Goal: Transaction & Acquisition: Obtain resource

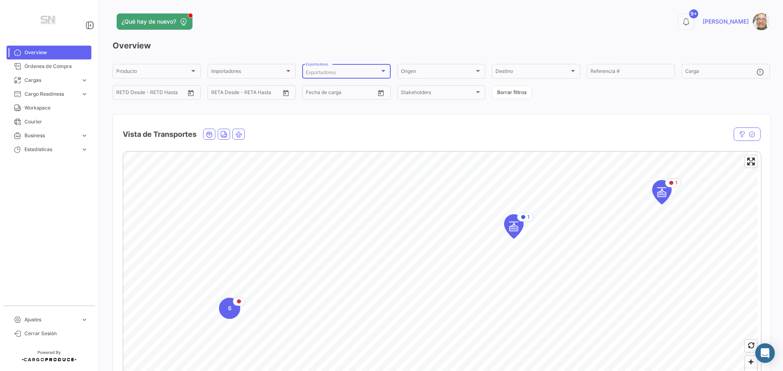
click at [384, 73] on div at bounding box center [382, 71] width 7 height 7
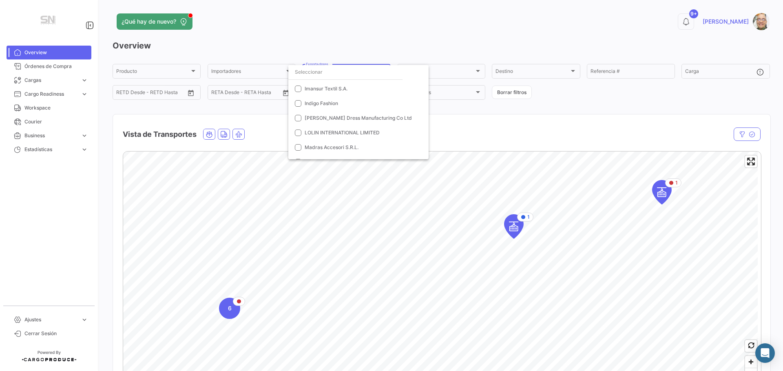
scroll to position [204, 0]
click at [300, 119] on mat-pseudo-checkbox at bounding box center [298, 118] width 7 height 7
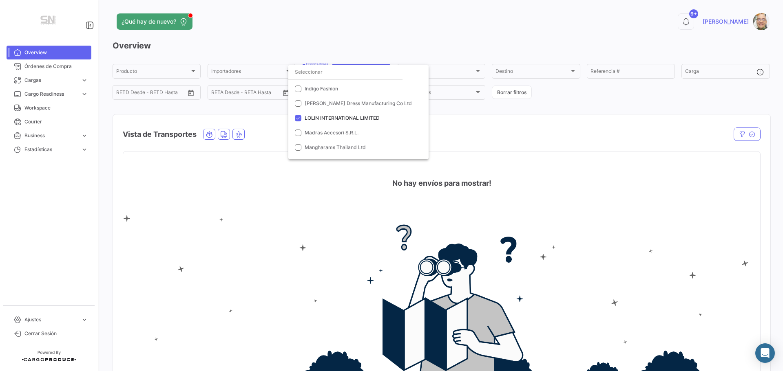
click at [59, 66] on div at bounding box center [391, 185] width 783 height 371
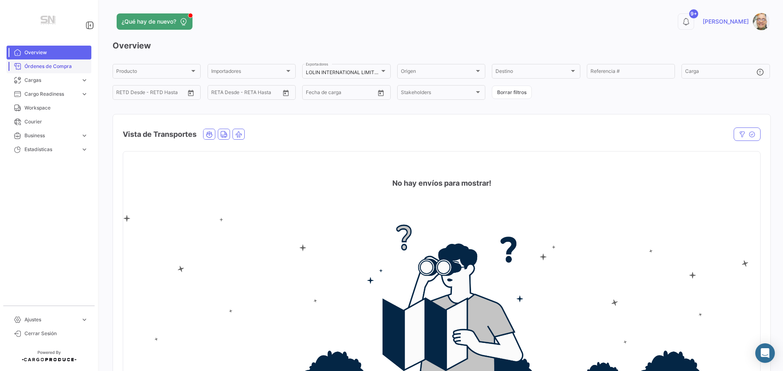
click at [31, 69] on span "Órdenes de Compra" at bounding box center [56, 66] width 64 height 7
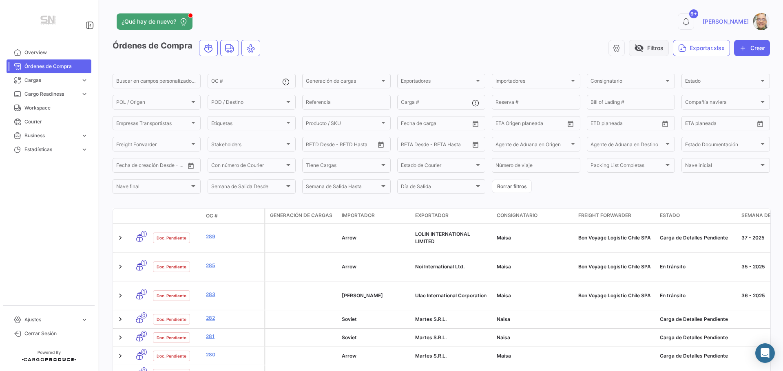
click at [642, 48] on button "visibility_off Filtros" at bounding box center [648, 48] width 40 height 16
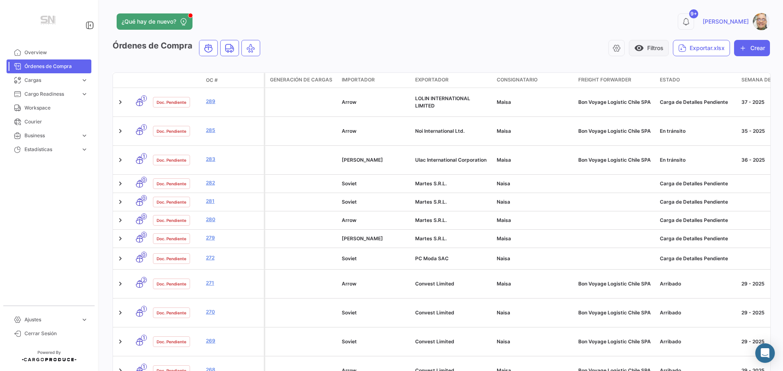
click at [636, 49] on span "visibility" at bounding box center [639, 48] width 10 height 10
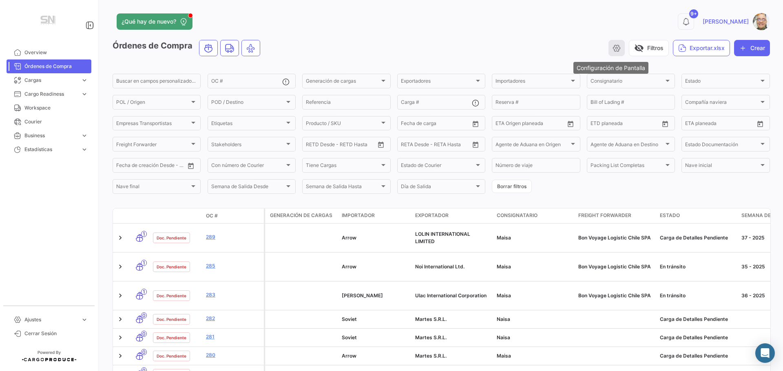
click at [612, 50] on icon "button" at bounding box center [616, 48] width 8 height 8
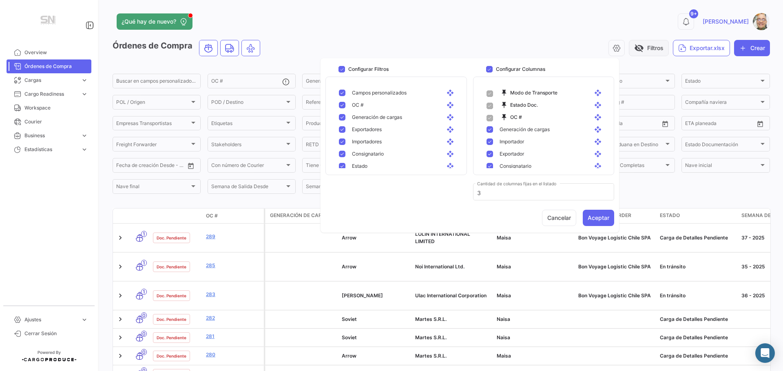
click at [634, 46] on span "visibility_off" at bounding box center [639, 48] width 10 height 10
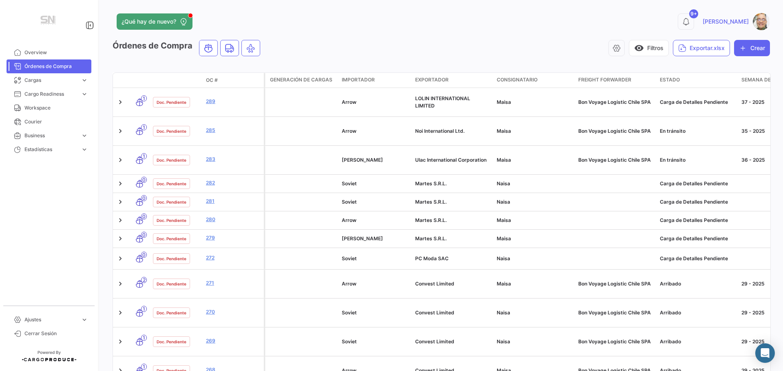
click at [224, 86] on datatable-header-cell "OC #" at bounding box center [233, 80] width 61 height 14
click at [224, 84] on datatable-header-cell "OC #" at bounding box center [233, 80] width 61 height 14
click at [634, 49] on span "visibility" at bounding box center [639, 48] width 10 height 10
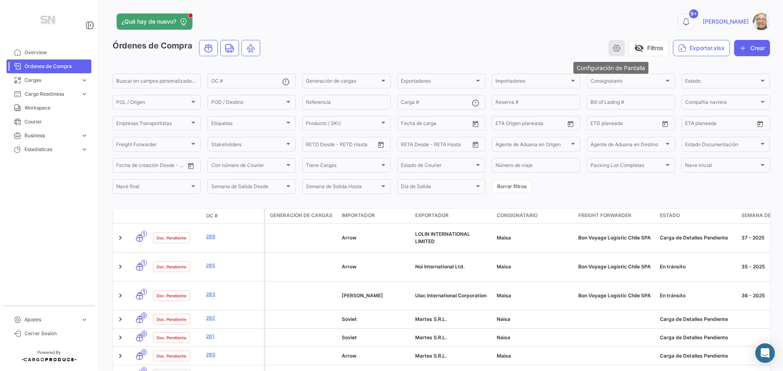
click at [611, 43] on button "button" at bounding box center [616, 48] width 16 height 16
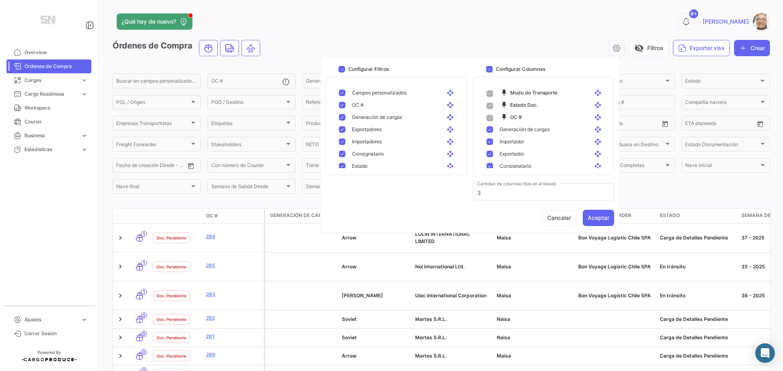
click at [340, 93] on mat-pseudo-checkbox at bounding box center [342, 93] width 7 height 7
checkbox input "false"
click at [343, 115] on mat-pseudo-checkbox at bounding box center [342, 117] width 7 height 7
click at [339, 166] on mat-pseudo-checkbox at bounding box center [342, 166] width 7 height 7
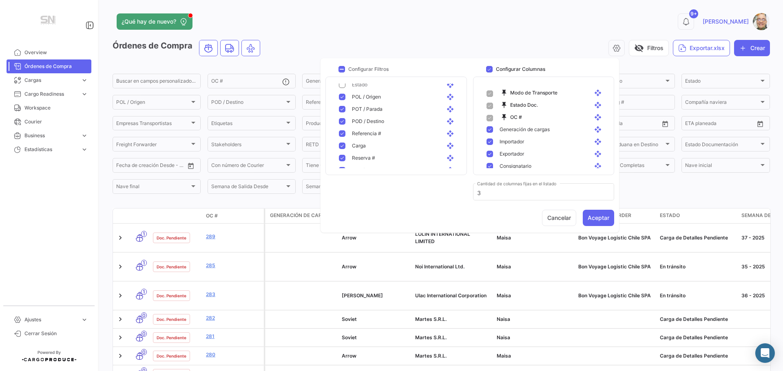
click at [340, 99] on mat-pseudo-checkbox at bounding box center [342, 97] width 7 height 7
click at [341, 106] on div "POT / Parada open_with" at bounding box center [397, 109] width 130 height 12
click at [341, 117] on div "POD / Destino open_with" at bounding box center [397, 121] width 130 height 12
click at [342, 155] on mat-pseudo-checkbox at bounding box center [342, 158] width 7 height 7
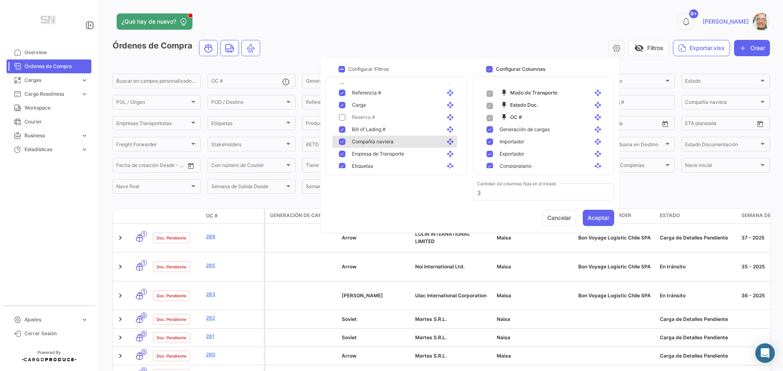
click at [344, 139] on mat-pseudo-checkbox at bounding box center [342, 142] width 7 height 7
click at [344, 150] on div "Empresa de Transporte open_with" at bounding box center [397, 154] width 130 height 12
click at [345, 122] on div "Etiquetas open_with" at bounding box center [397, 125] width 130 height 12
click at [340, 136] on mat-pseudo-checkbox at bounding box center [342, 138] width 7 height 7
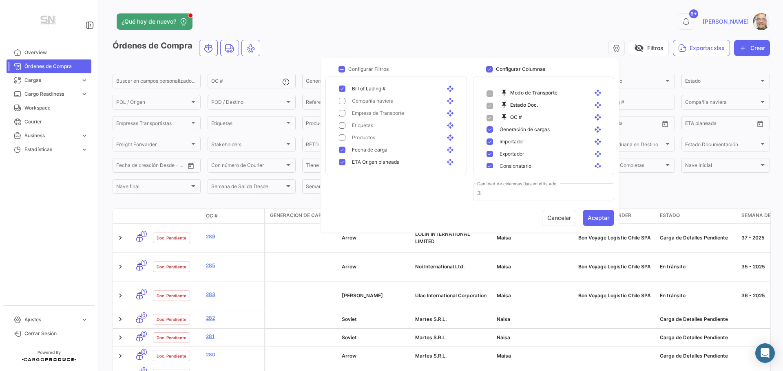
click at [339, 139] on mat-pseudo-checkbox at bounding box center [342, 138] width 7 height 7
click at [340, 149] on mat-pseudo-checkbox at bounding box center [342, 150] width 7 height 7
click at [344, 162] on mat-pseudo-checkbox at bounding box center [342, 162] width 7 height 7
click at [342, 161] on mat-pseudo-checkbox at bounding box center [342, 162] width 7 height 7
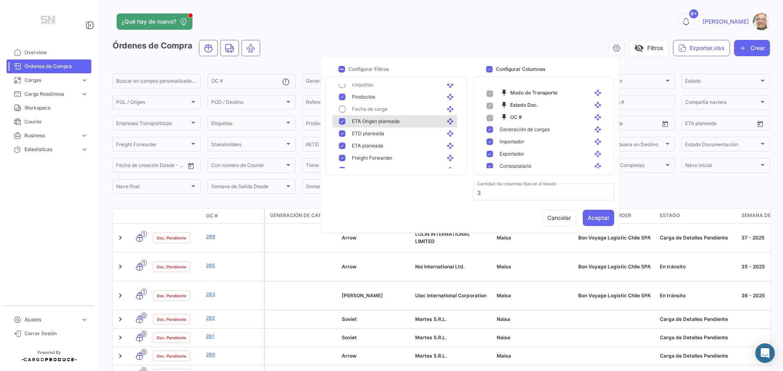
click at [340, 120] on mat-pseudo-checkbox at bounding box center [342, 121] width 7 height 7
click at [340, 132] on mat-pseudo-checkbox at bounding box center [342, 133] width 7 height 7
click at [342, 157] on mat-pseudo-checkbox at bounding box center [342, 158] width 7 height 7
click at [340, 128] on mat-pseudo-checkbox at bounding box center [342, 129] width 7 height 7
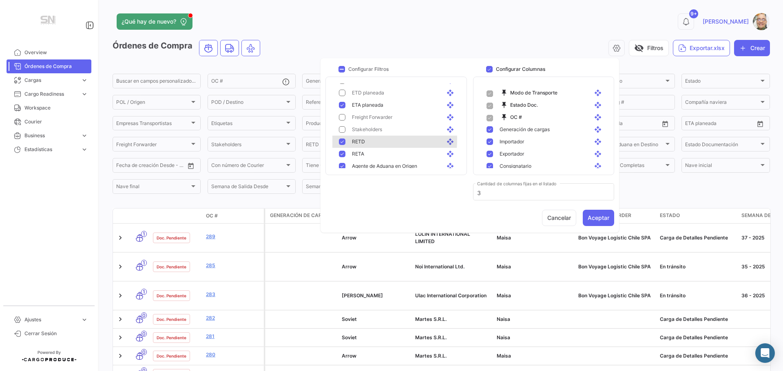
click at [343, 139] on mat-pseudo-checkbox at bounding box center [342, 142] width 7 height 7
click at [343, 154] on mat-pseudo-checkbox at bounding box center [342, 154] width 7 height 7
click at [342, 163] on div "Agente de Aduana en Origen open_with" at bounding box center [397, 166] width 130 height 12
click at [343, 139] on mat-pseudo-checkbox at bounding box center [342, 138] width 7 height 7
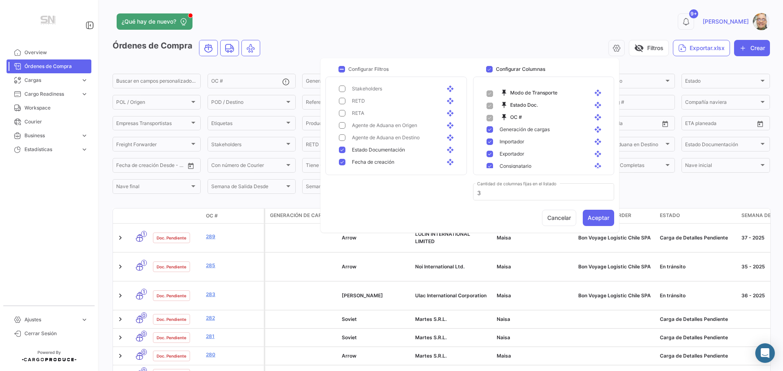
click at [340, 150] on mat-pseudo-checkbox at bounding box center [342, 150] width 7 height 7
click at [342, 160] on mat-pseudo-checkbox at bounding box center [342, 162] width 7 height 7
click at [345, 133] on mat-pseudo-checkbox at bounding box center [342, 133] width 7 height 7
click at [342, 145] on mat-pseudo-checkbox at bounding box center [342, 146] width 7 height 7
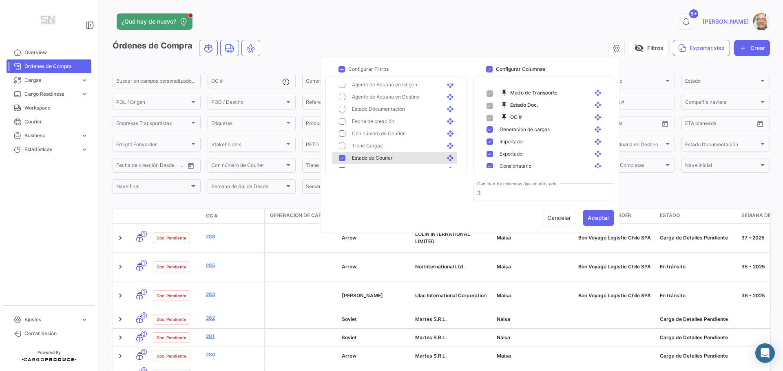
click at [346, 159] on div "Estado de Courier open_with" at bounding box center [400, 157] width 111 height 7
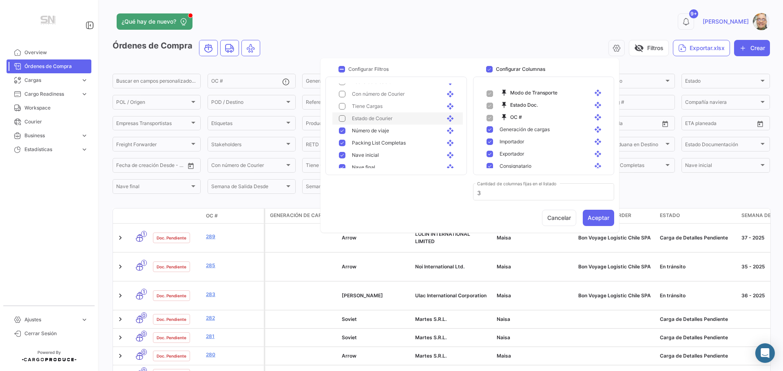
scroll to position [367, 0]
click at [346, 131] on div "Número de viaje open_with" at bounding box center [400, 129] width 111 height 7
click at [344, 141] on mat-pseudo-checkbox at bounding box center [342, 142] width 7 height 7
click at [342, 148] on div "[PERSON_NAME] inicial open_with" at bounding box center [397, 154] width 130 height 12
click at [342, 161] on div "[PERSON_NAME] final open_with" at bounding box center [397, 166] width 130 height 12
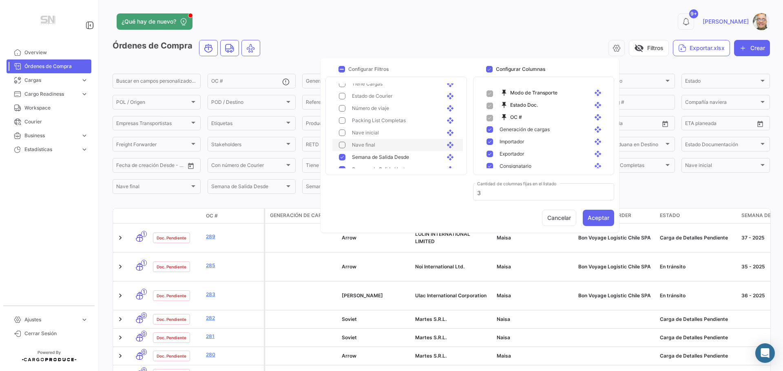
scroll to position [408, 0]
click at [345, 136] on mat-pseudo-checkbox at bounding box center [342, 138] width 7 height 7
click at [342, 155] on div "Semana de Salida Hasta open_with" at bounding box center [397, 150] width 130 height 12
click at [342, 162] on mat-pseudo-checkbox at bounding box center [342, 162] width 7 height 7
click at [589, 216] on button "Aceptar" at bounding box center [597, 218] width 31 height 16
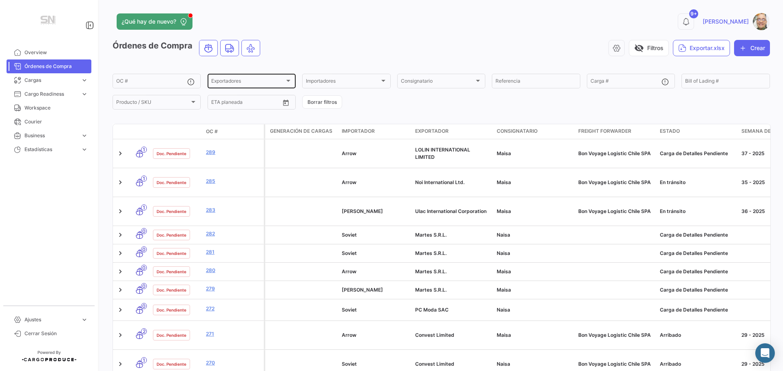
click at [291, 81] on div at bounding box center [287, 80] width 7 height 7
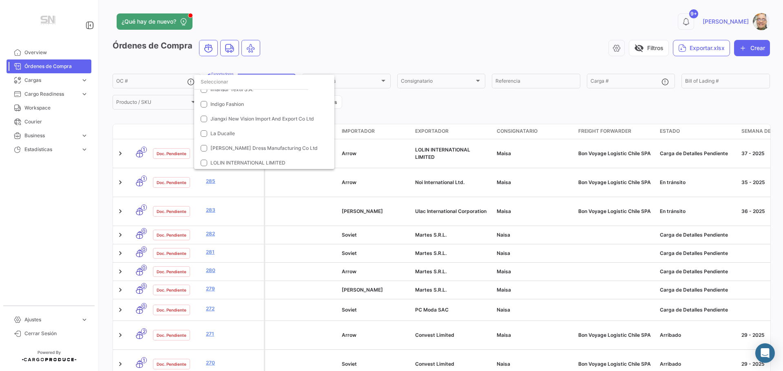
scroll to position [245, 0]
click at [203, 161] on mat-pseudo-checkbox at bounding box center [204, 160] width 7 height 7
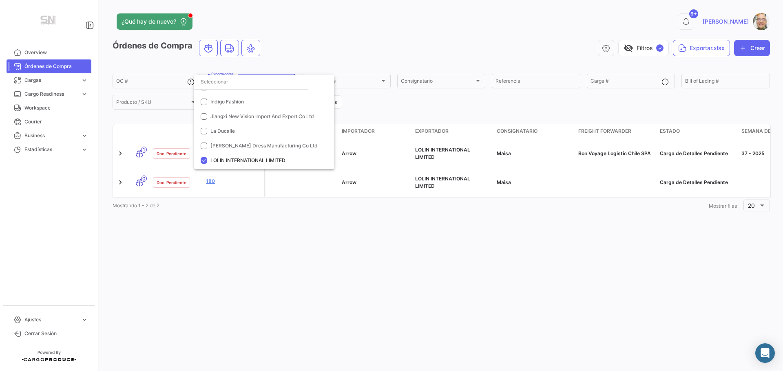
click at [391, 106] on div at bounding box center [391, 185] width 783 height 371
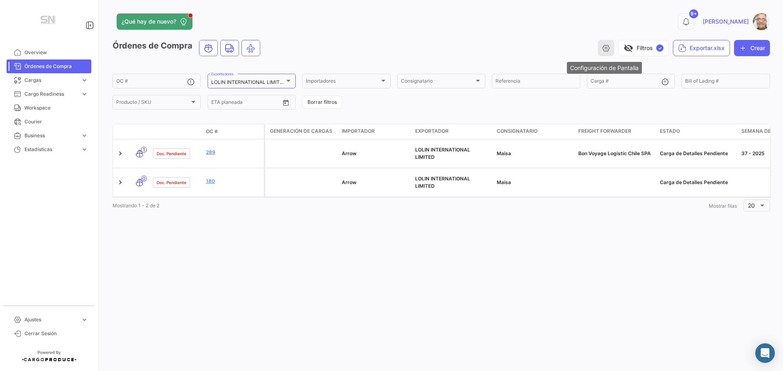
click at [608, 50] on icon "button" at bounding box center [606, 48] width 8 height 8
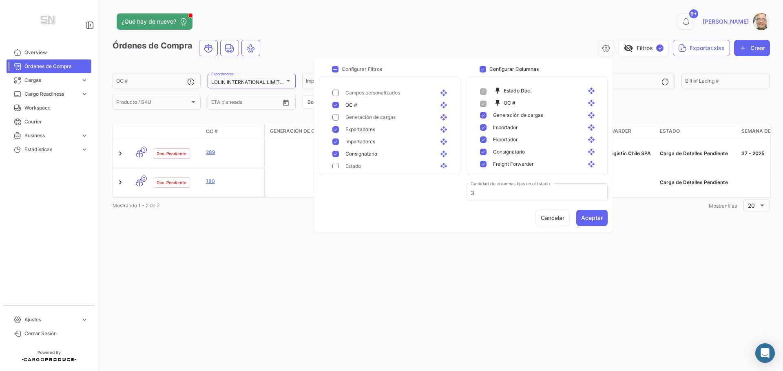
scroll to position [0, 0]
click at [485, 131] on mat-pseudo-checkbox at bounding box center [483, 129] width 7 height 7
checkbox input "false"
click at [481, 143] on mat-pseudo-checkbox at bounding box center [483, 142] width 7 height 7
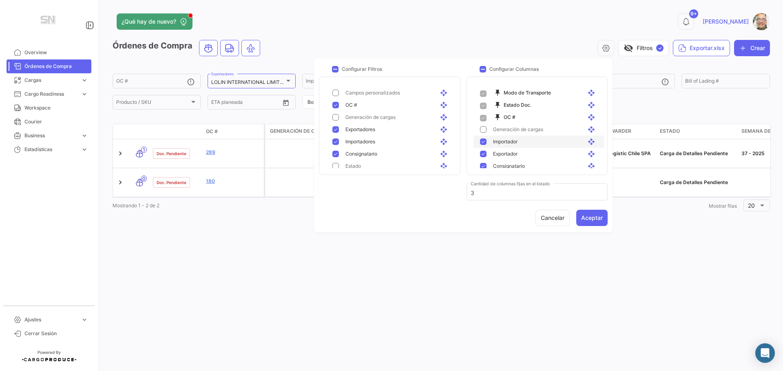
scroll to position [41, 0]
click at [483, 139] on mat-pseudo-checkbox at bounding box center [483, 138] width 7 height 7
click at [483, 151] on mat-pseudo-checkbox at bounding box center [483, 150] width 7 height 7
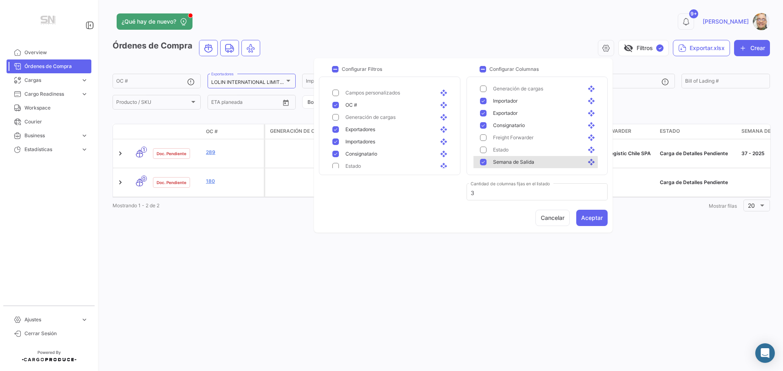
click at [480, 163] on mat-pseudo-checkbox at bounding box center [483, 162] width 7 height 7
click at [485, 133] on mat-pseudo-checkbox at bounding box center [483, 133] width 7 height 7
click at [485, 142] on div "POL Planificado open_with" at bounding box center [538, 146] width 130 height 12
click at [483, 154] on div "POD Planificado open_with" at bounding box center [538, 158] width 130 height 12
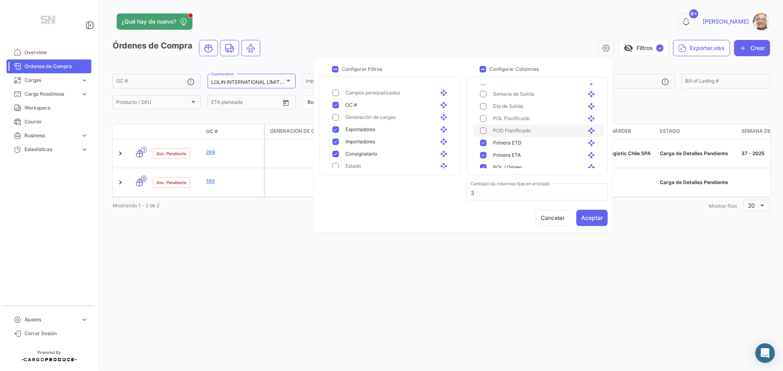
scroll to position [122, 0]
click at [481, 129] on mat-pseudo-checkbox at bounding box center [483, 129] width 7 height 7
drag, startPoint x: 481, startPoint y: 135, endPoint x: 481, endPoint y: 141, distance: 5.7
click at [481, 136] on mat-selection-list "push_pin Modo de Transporte open_with push_pin Estado Doc. open_with push_pin O…" at bounding box center [538, 126] width 130 height 85
click at [481, 155] on mat-pseudo-checkbox at bounding box center [483, 154] width 7 height 7
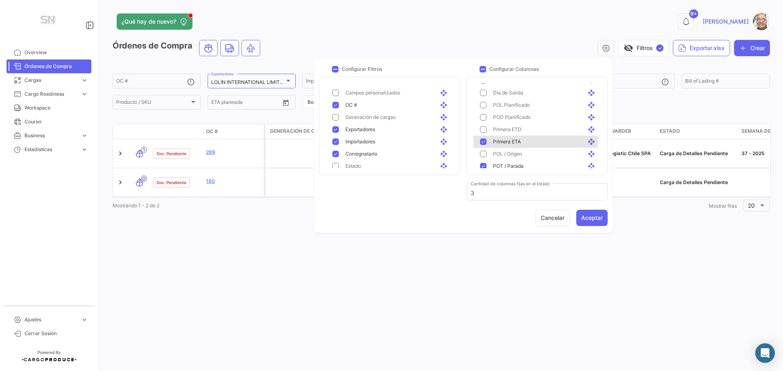
click at [482, 143] on mat-pseudo-checkbox at bounding box center [483, 142] width 7 height 7
click at [486, 163] on div "POT / Parada open_with" at bounding box center [541, 166] width 111 height 7
click at [482, 139] on mat-pseudo-checkbox at bounding box center [483, 138] width 7 height 7
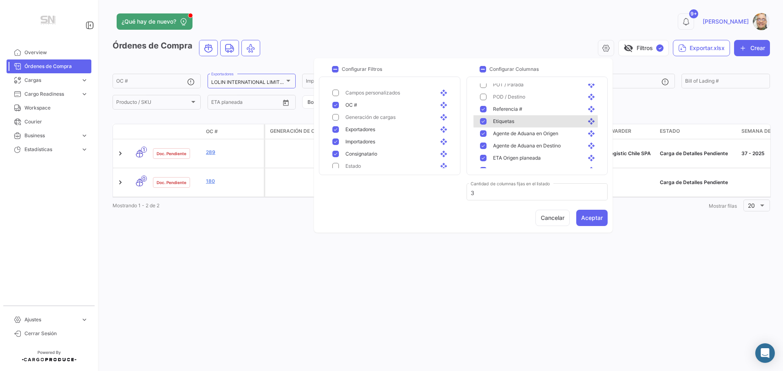
click at [483, 122] on mat-pseudo-checkbox at bounding box center [483, 121] width 7 height 7
click at [485, 131] on mat-pseudo-checkbox at bounding box center [483, 133] width 7 height 7
click at [481, 147] on mat-pseudo-checkbox at bounding box center [483, 146] width 7 height 7
click at [486, 157] on div "ETA Origen planeada open_with" at bounding box center [541, 157] width 111 height 7
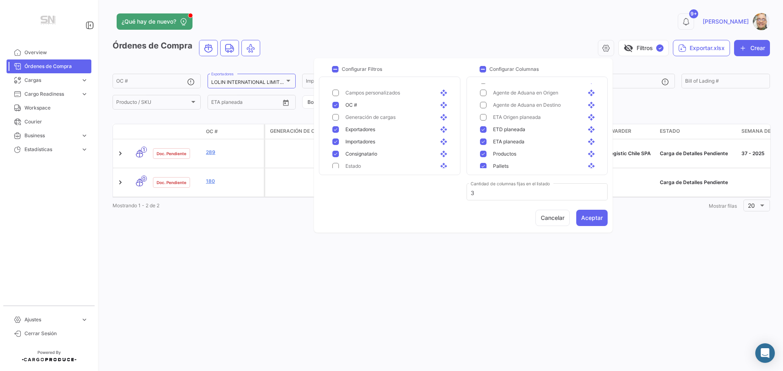
click at [482, 130] on mat-pseudo-checkbox at bounding box center [483, 129] width 7 height 7
click at [482, 142] on mat-pseudo-checkbox at bounding box center [483, 142] width 7 height 7
click at [481, 127] on mat-pseudo-checkbox at bounding box center [483, 129] width 7 height 7
click at [481, 143] on mat-pseudo-checkbox at bounding box center [483, 142] width 7 height 7
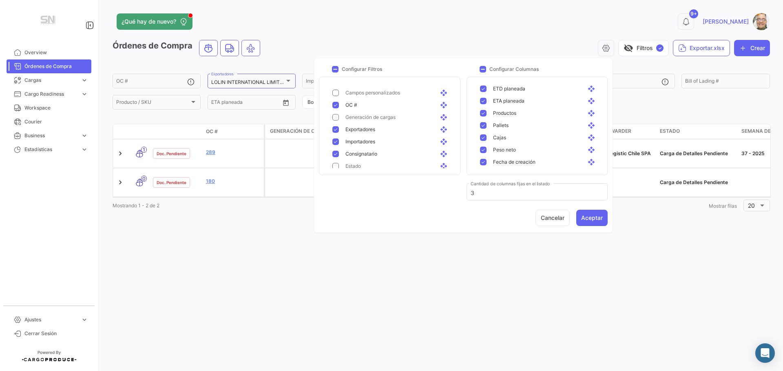
click at [487, 126] on div "Pallets open_with" at bounding box center [541, 125] width 111 height 7
click at [484, 135] on mat-pseudo-checkbox at bounding box center [483, 138] width 7 height 7
click at [481, 148] on mat-pseudo-checkbox at bounding box center [483, 150] width 7 height 7
click at [482, 160] on mat-pseudo-checkbox at bounding box center [483, 162] width 7 height 7
click at [590, 216] on button "Aceptar" at bounding box center [591, 218] width 31 height 16
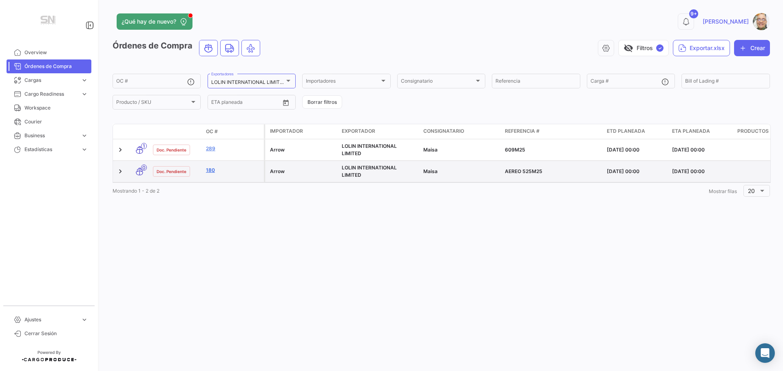
click at [214, 170] on link "180" at bounding box center [233, 170] width 55 height 7
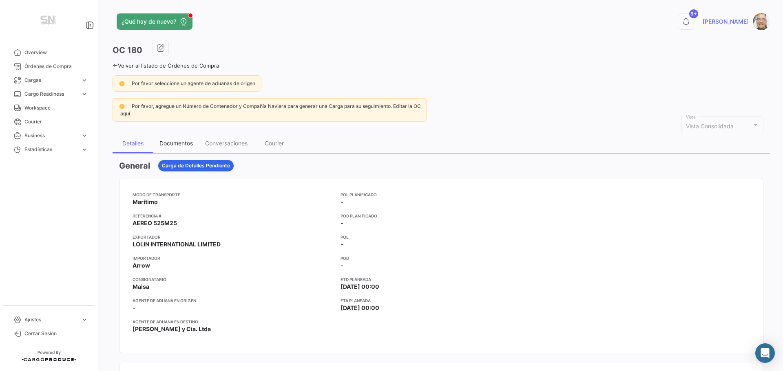
click at [177, 142] on div "Documentos" at bounding box center [175, 143] width 33 height 7
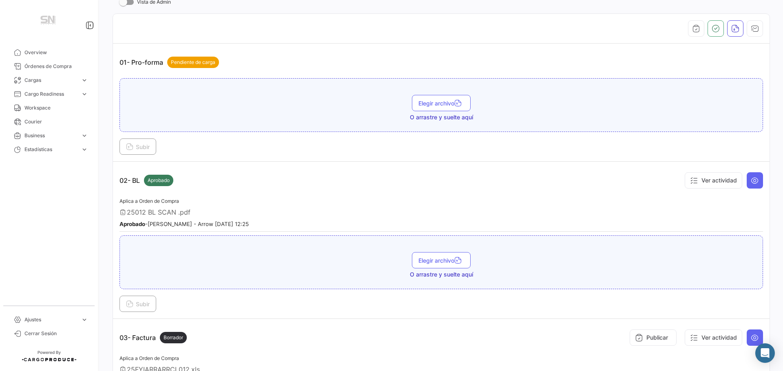
scroll to position [326, 0]
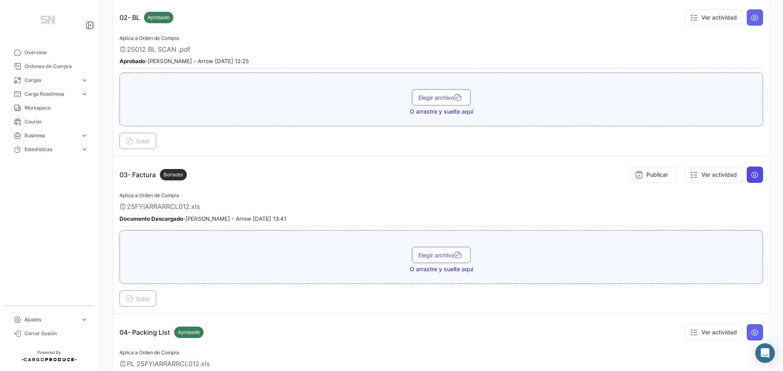
click at [756, 172] on button at bounding box center [754, 175] width 16 height 16
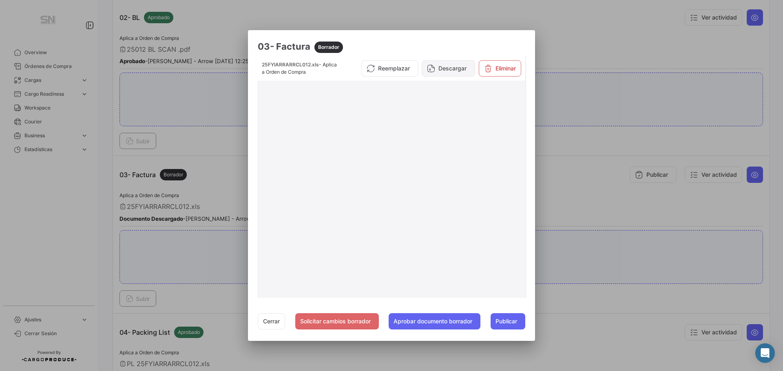
click at [445, 66] on button "Descargar" at bounding box center [447, 68] width 53 height 16
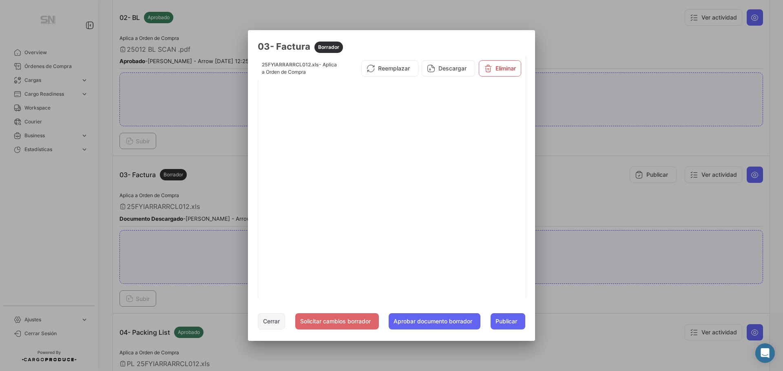
drag, startPoint x: 262, startPoint y: 320, endPoint x: 258, endPoint y: 320, distance: 4.9
click at [262, 320] on button "Cerrar" at bounding box center [271, 321] width 27 height 16
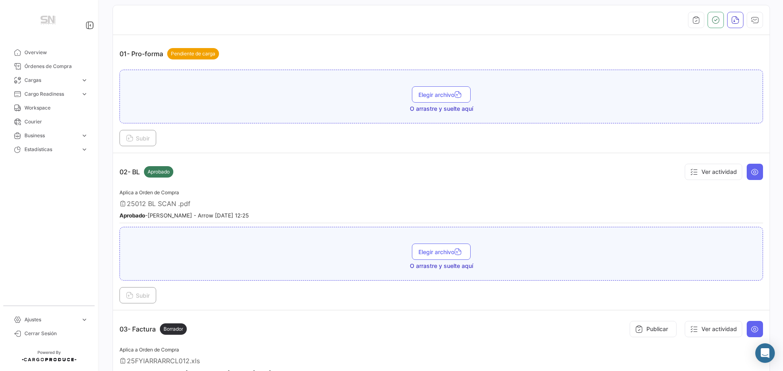
scroll to position [163, 0]
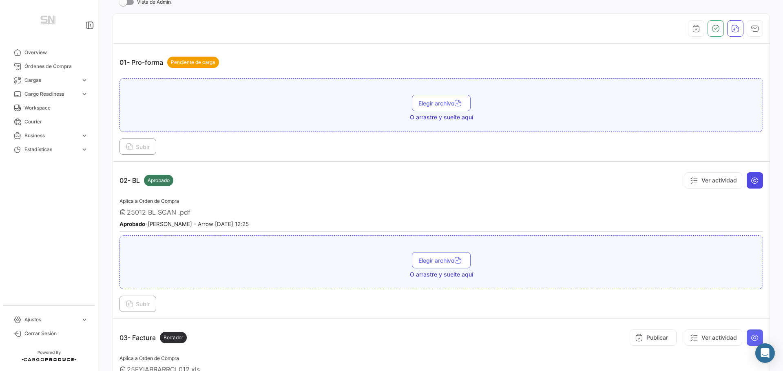
click at [754, 181] on icon at bounding box center [754, 180] width 8 height 8
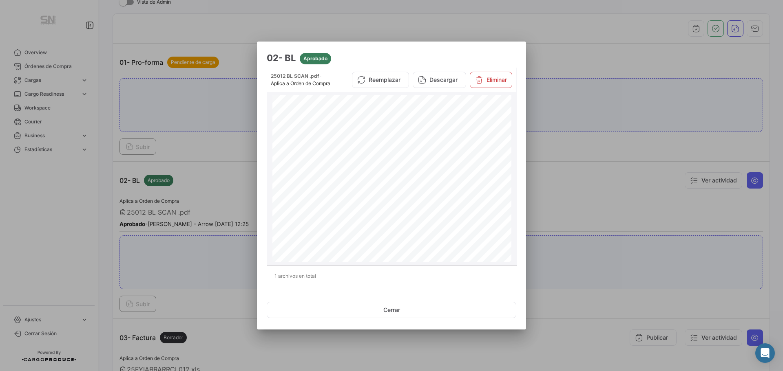
scroll to position [41, 0]
click at [395, 315] on button "Cerrar" at bounding box center [391, 310] width 249 height 16
